Goal: Information Seeking & Learning: Learn about a topic

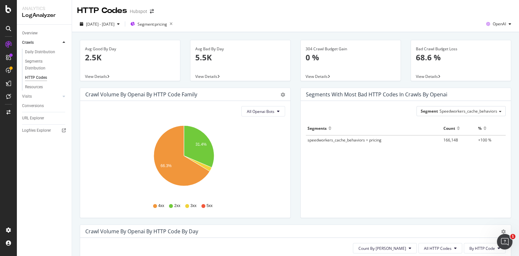
scroll to position [88, 0]
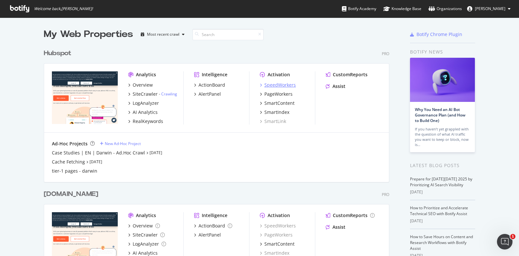
click at [265, 85] on div "SpeedWorkers" at bounding box center [279, 85] width 31 height 6
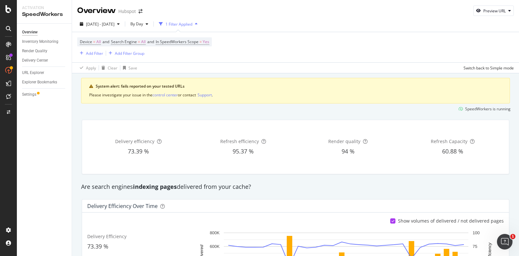
click at [191, 22] on div "1 Filter Applied" at bounding box center [178, 24] width 27 height 6
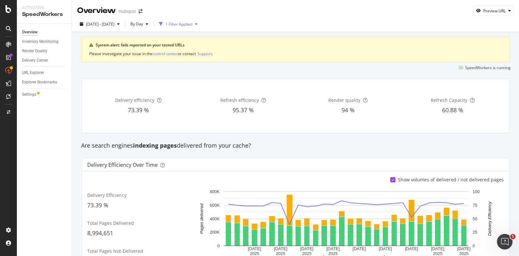
click at [192, 22] on div "1 Filter Applied" at bounding box center [178, 24] width 27 height 6
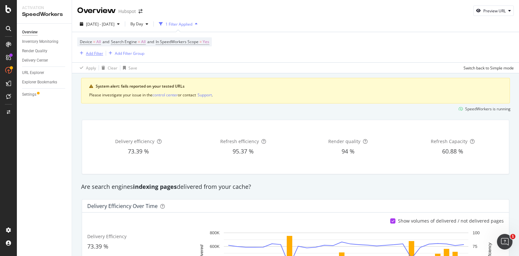
click at [89, 54] on div "Add Filter" at bounding box center [94, 54] width 17 height 6
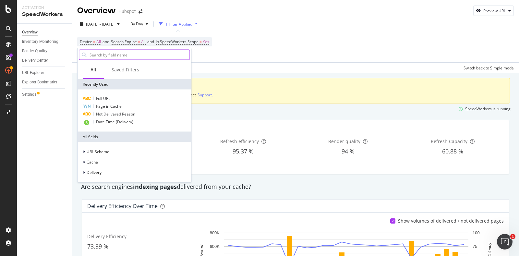
click at [103, 56] on input "text" at bounding box center [139, 55] width 101 height 10
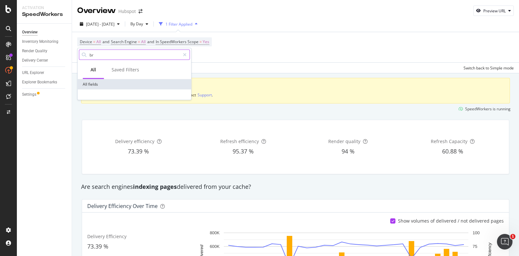
type input "b"
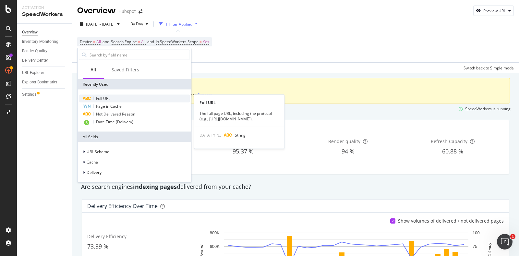
click at [131, 97] on div "Full URL" at bounding box center [134, 99] width 111 height 8
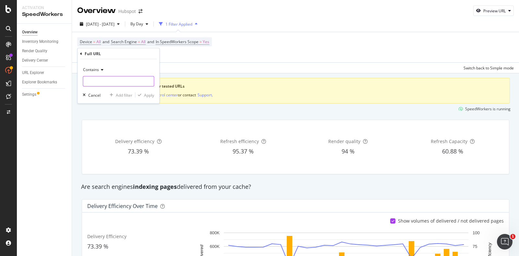
click at [120, 82] on input "text" at bounding box center [118, 81] width 71 height 10
type input "[DOMAIN_NAME]"
click at [149, 96] on div "Apply" at bounding box center [149, 95] width 10 height 6
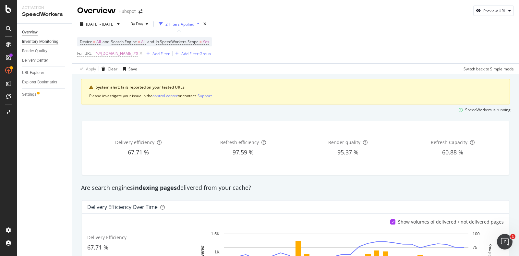
click at [46, 42] on div "Inventory Monitoring" at bounding box center [40, 41] width 36 height 7
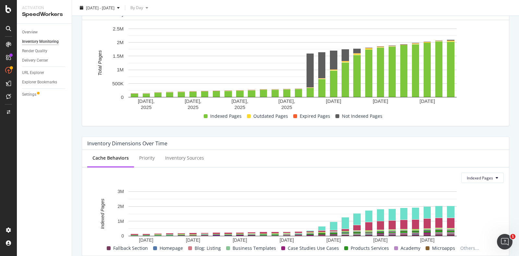
scroll to position [112, 0]
click at [176, 157] on div "Inventory Sources" at bounding box center [184, 158] width 39 height 6
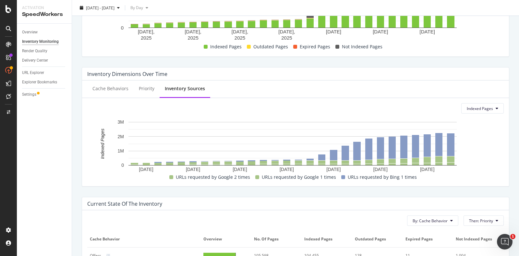
scroll to position [195, 0]
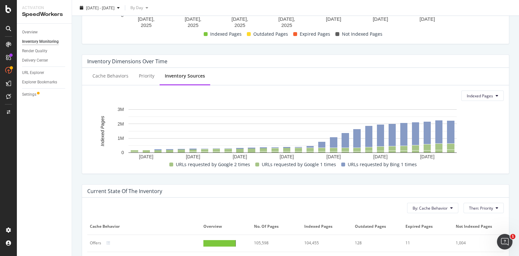
click at [146, 62] on div "Inventory Dimensions Over Time" at bounding box center [127, 61] width 80 height 6
click at [144, 79] on div "Priority" at bounding box center [147, 76] width 26 height 18
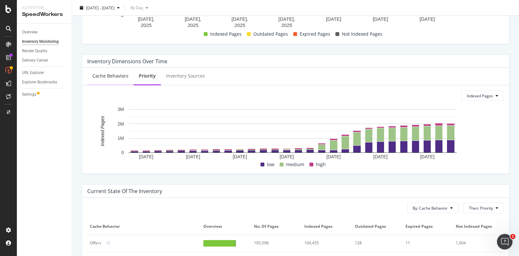
click at [118, 77] on div "Cache Behaviors" at bounding box center [110, 76] width 36 height 6
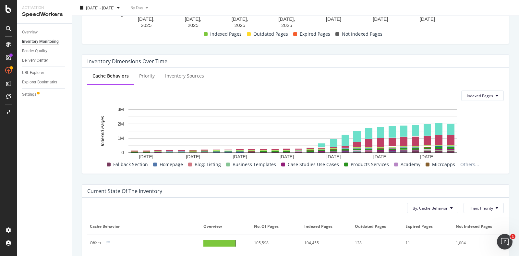
scroll to position [26, 0]
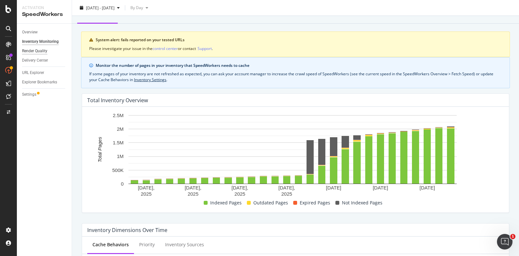
click at [41, 49] on div "Render Quality" at bounding box center [34, 51] width 25 height 7
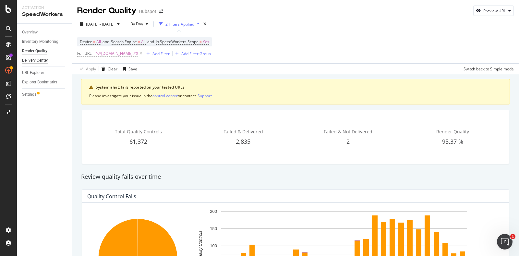
click at [42, 61] on div "Delivery Center" at bounding box center [35, 60] width 26 height 7
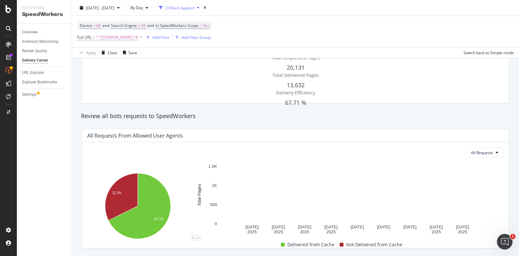
scroll to position [60, 0]
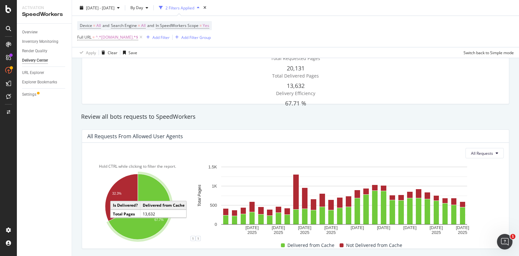
click at [154, 189] on icon "A chart." at bounding box center [139, 207] width 62 height 66
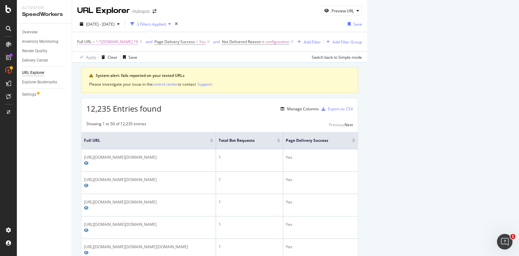
click at [110, 41] on span "^.*[DOMAIN_NAME].*$" at bounding box center [117, 41] width 42 height 9
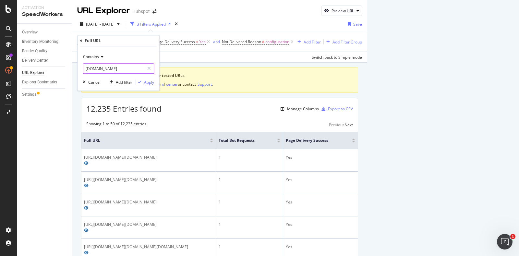
click at [89, 69] on input "[DOMAIN_NAME]" at bounding box center [113, 68] width 61 height 10
type input "[URL][DOMAIN_NAME]"
click at [151, 82] on div "Apply" at bounding box center [149, 82] width 10 height 6
